Goal: Transaction & Acquisition: Book appointment/travel/reservation

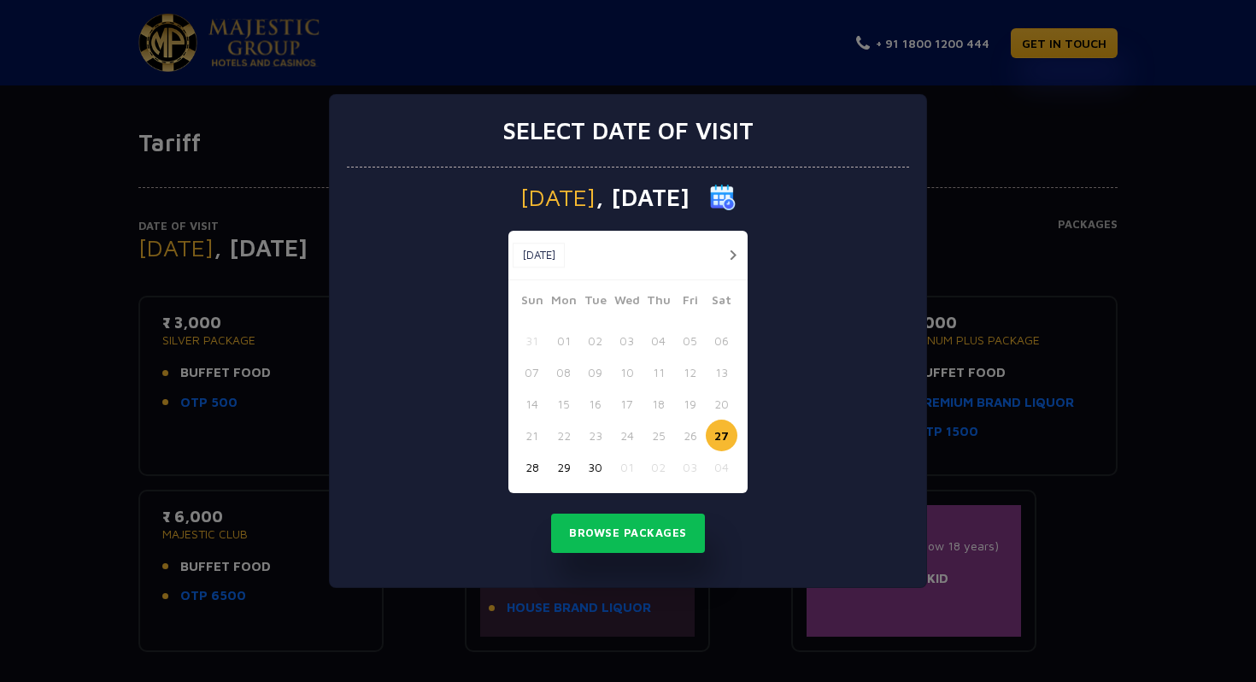
click at [730, 249] on button "button" at bounding box center [732, 254] width 21 height 21
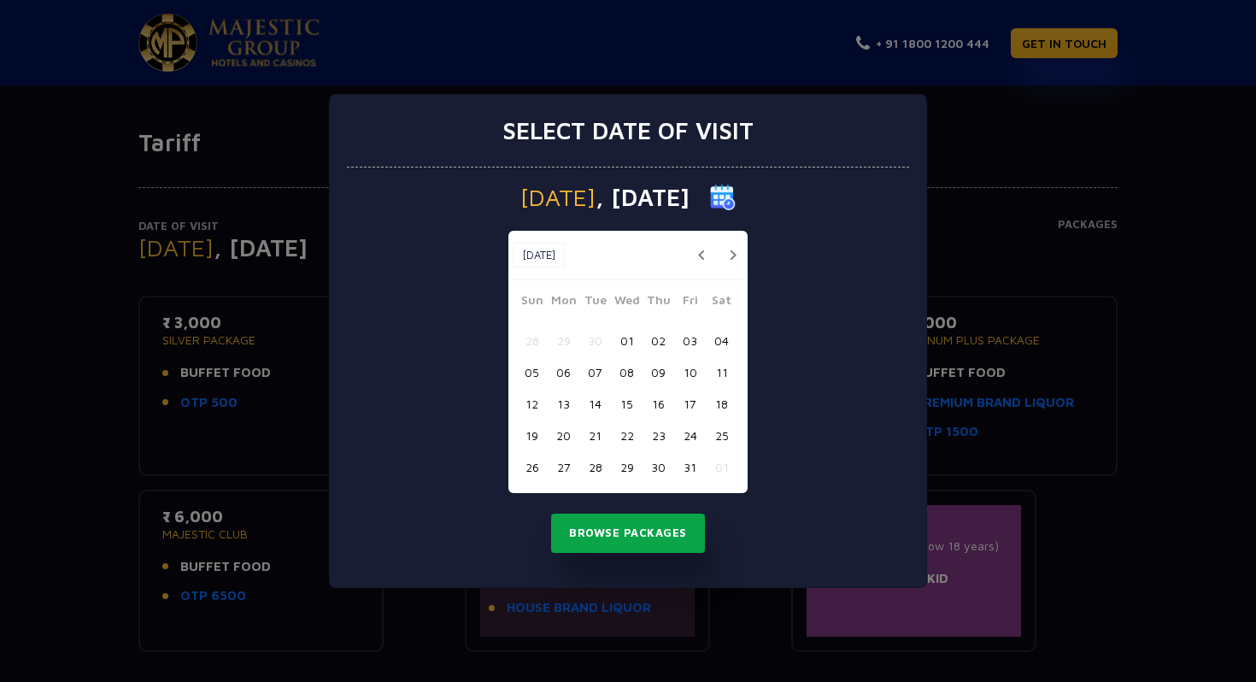
click at [608, 539] on button "Browse Packages" at bounding box center [628, 532] width 154 height 39
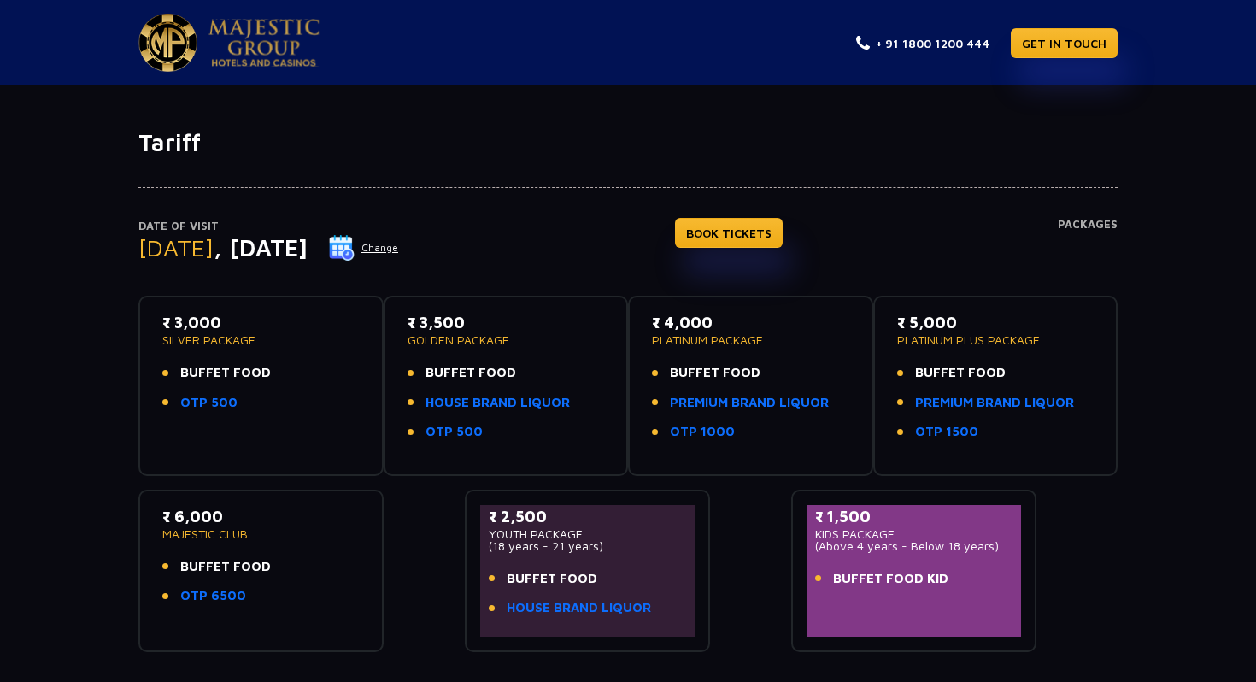
click at [399, 248] on button "Change" at bounding box center [363, 247] width 71 height 27
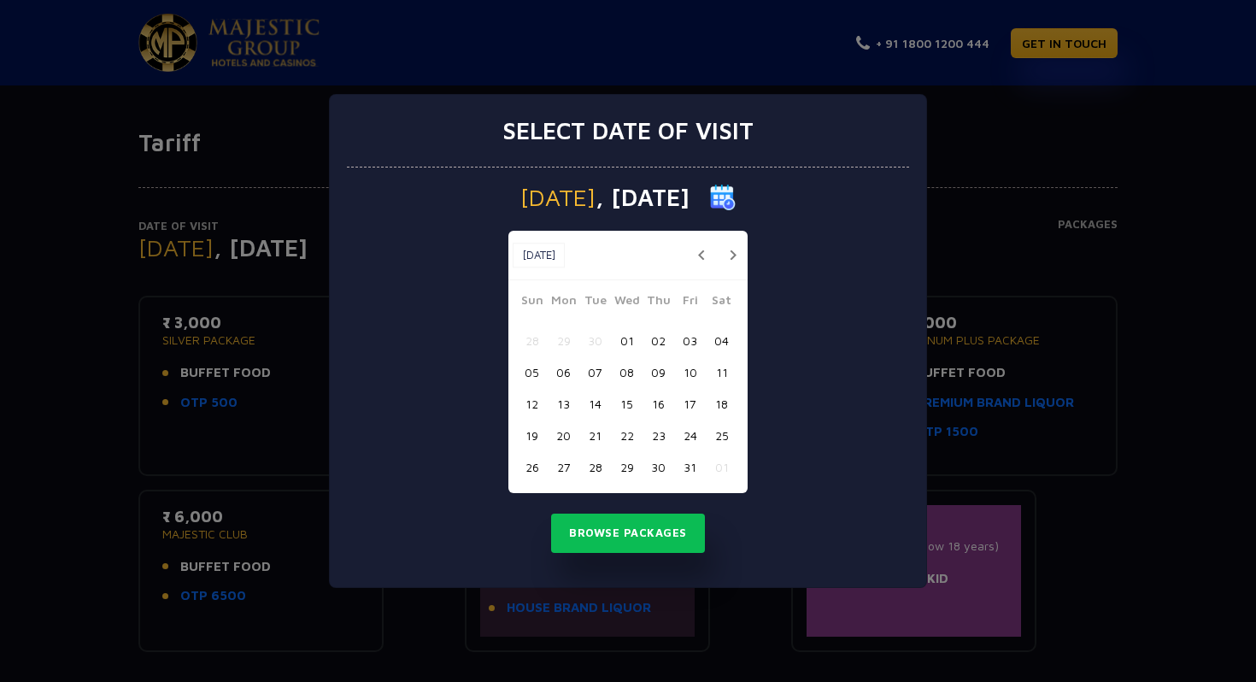
click at [686, 339] on button "03" at bounding box center [690, 341] width 32 height 32
click at [652, 531] on button "Browse Packages" at bounding box center [628, 532] width 154 height 39
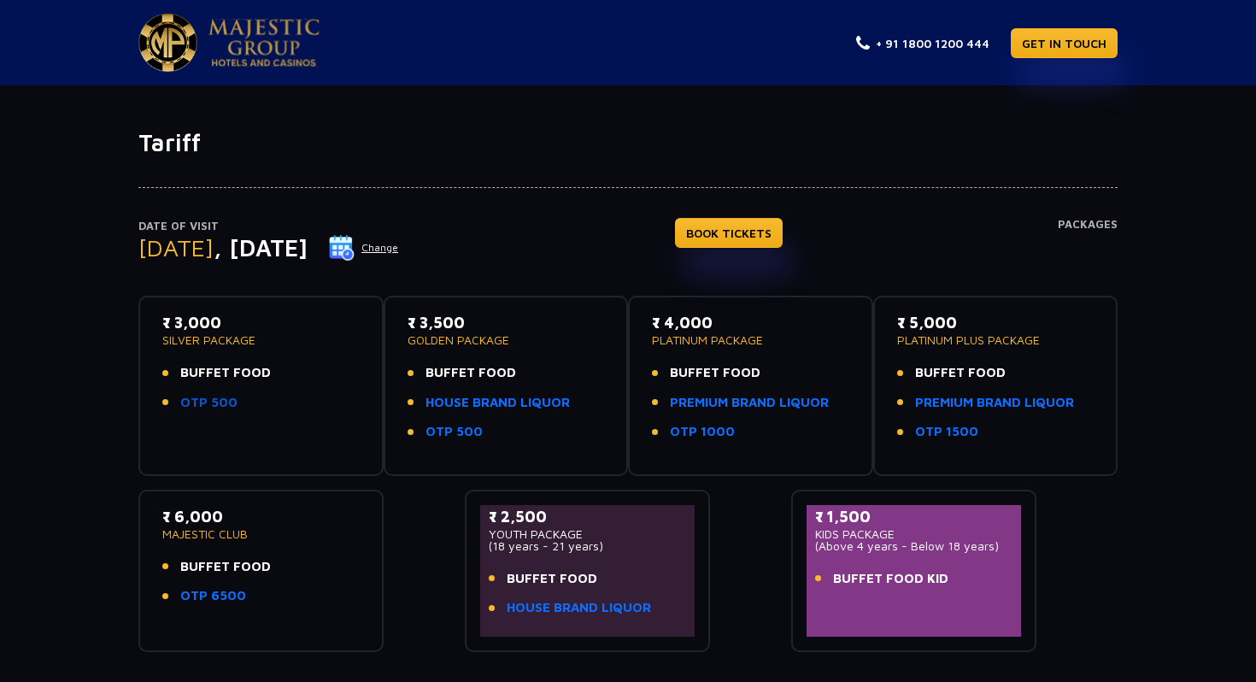
click at [210, 400] on link "OTP 500" at bounding box center [208, 403] width 57 height 20
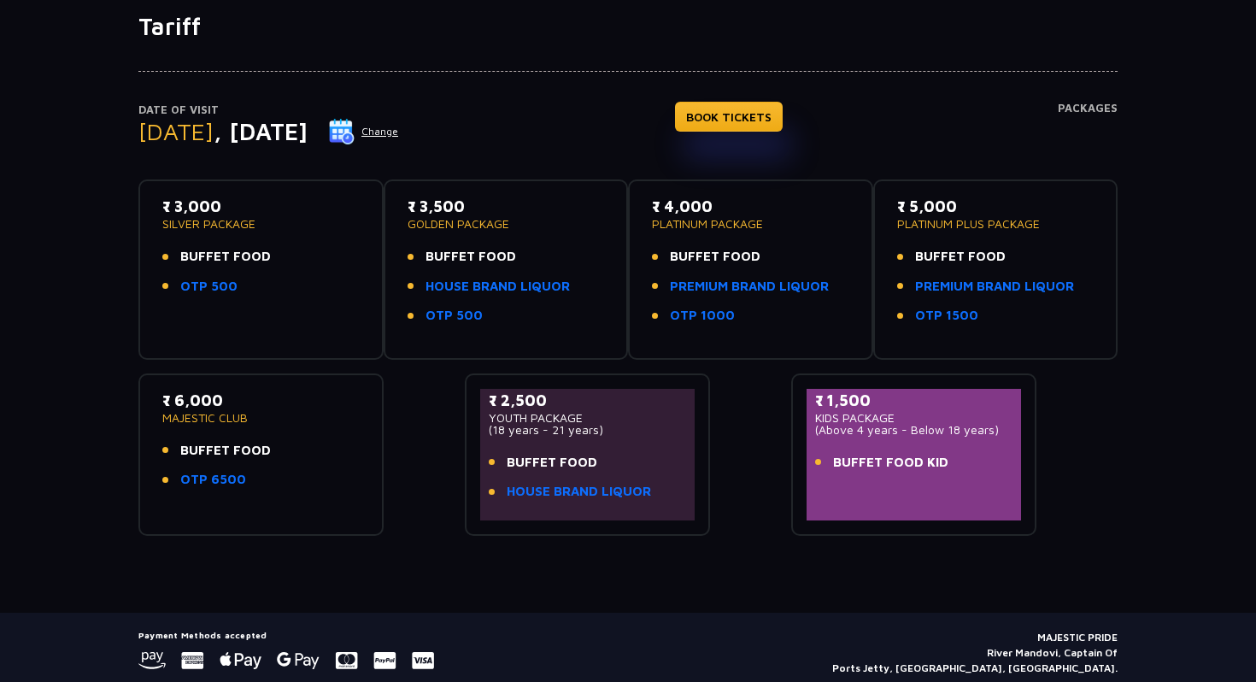
scroll to position [15, 0]
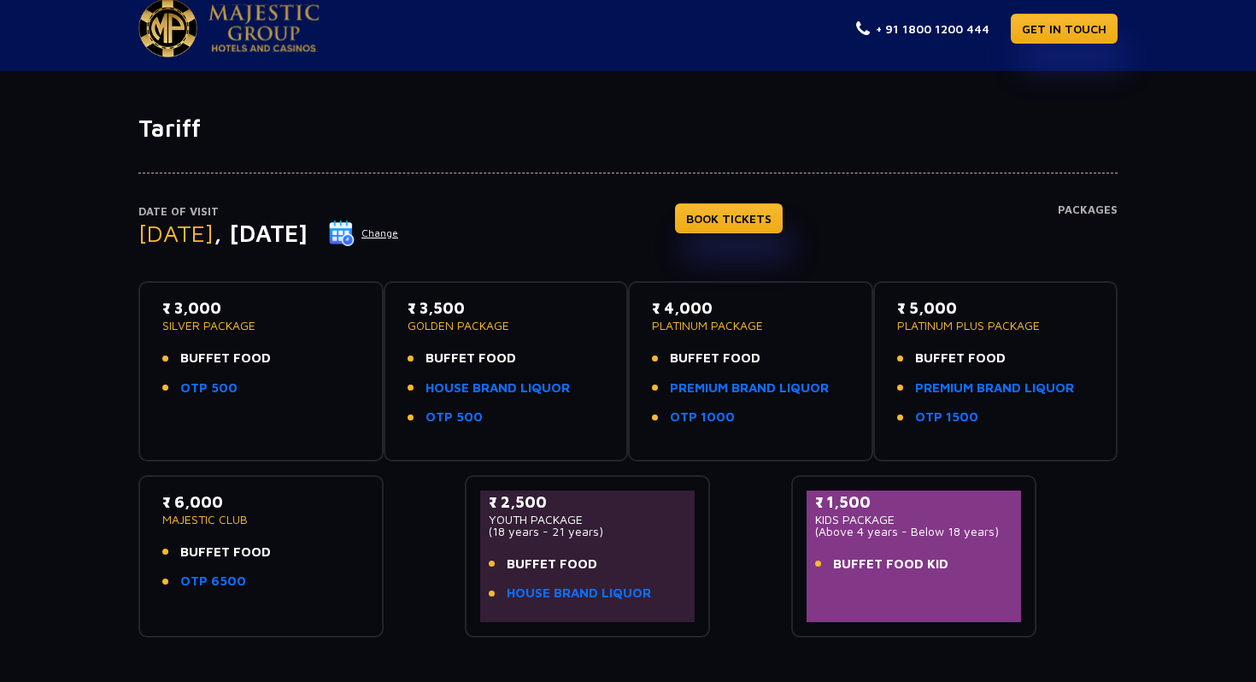
click at [772, 337] on div "₹ 4,000 PLATINUM PACKAGE BUFFET FOOD PREMIUM BRAND LIQUOR OTP 1000" at bounding box center [750, 366] width 197 height 141
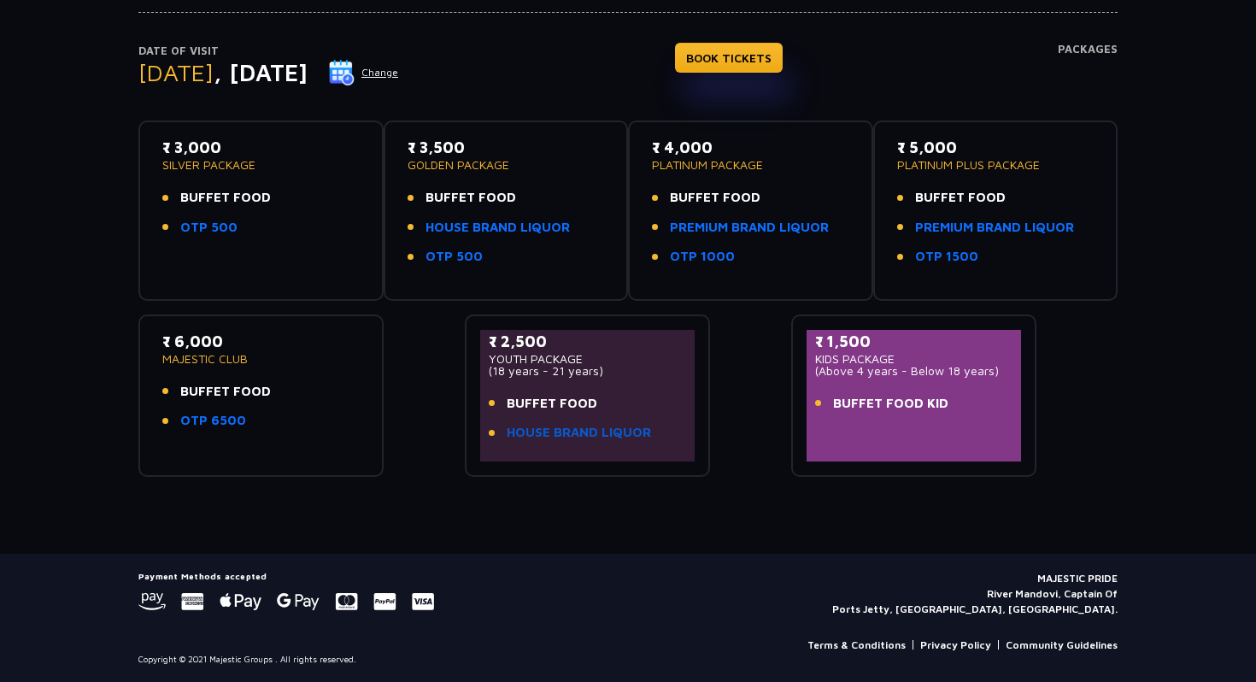
scroll to position [0, 0]
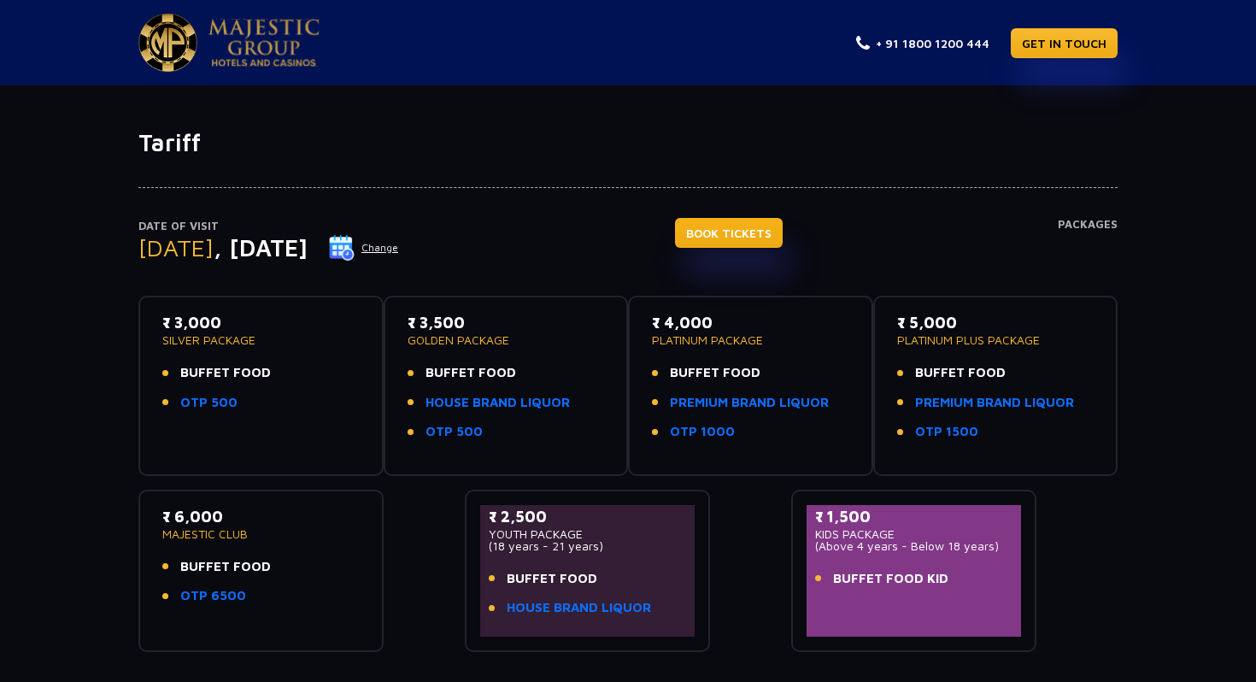
click at [758, 240] on link "BOOK TICKETS" at bounding box center [729, 233] width 108 height 30
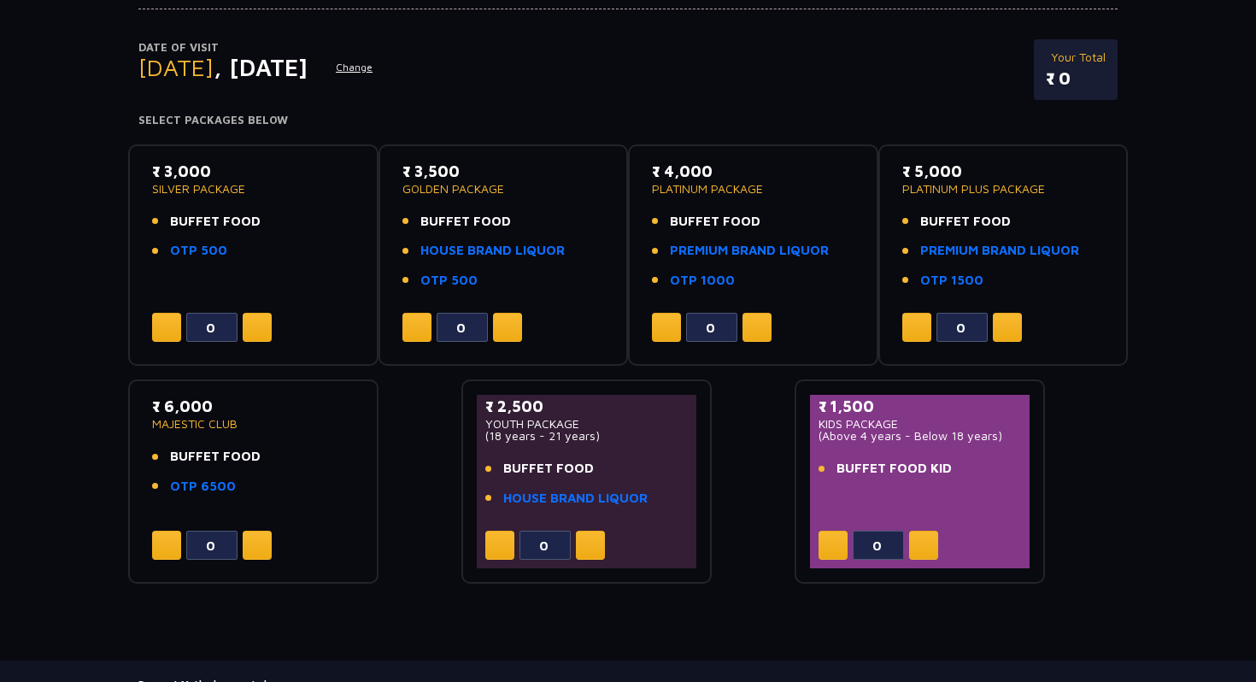
scroll to position [152, 0]
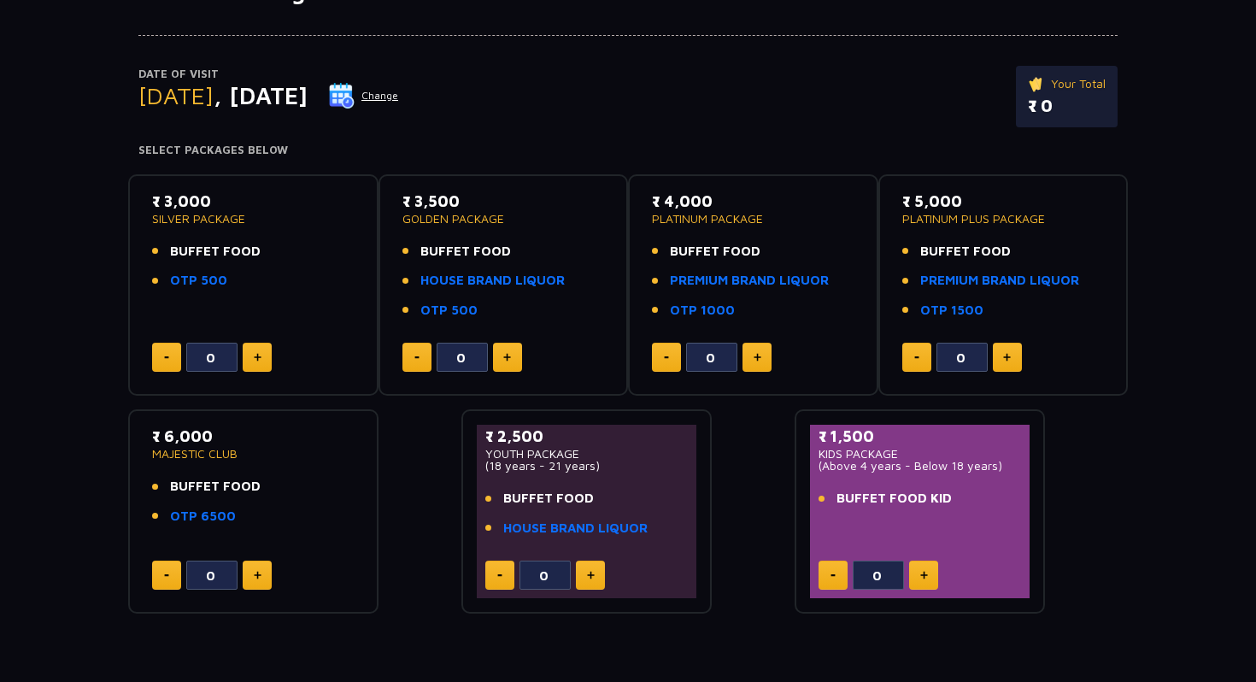
click at [263, 362] on button at bounding box center [257, 357] width 29 height 29
click at [263, 360] on button at bounding box center [257, 357] width 29 height 29
type input "2"
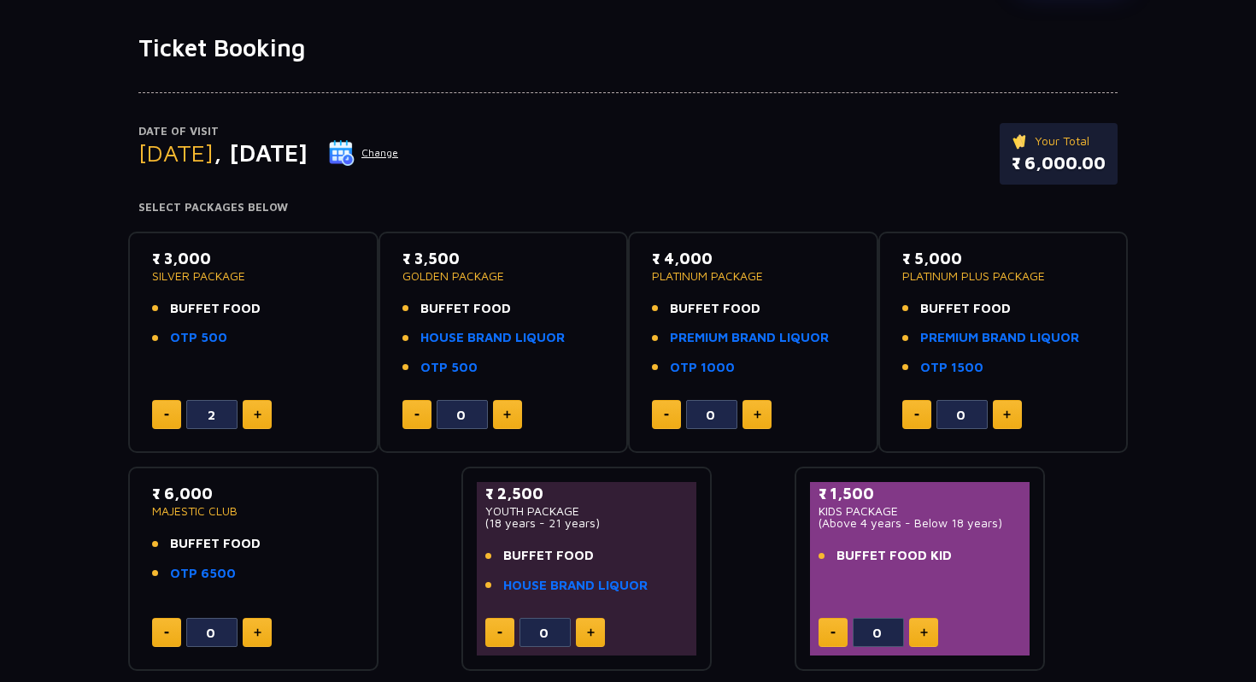
scroll to position [0, 0]
